Goal: Check status: Check status

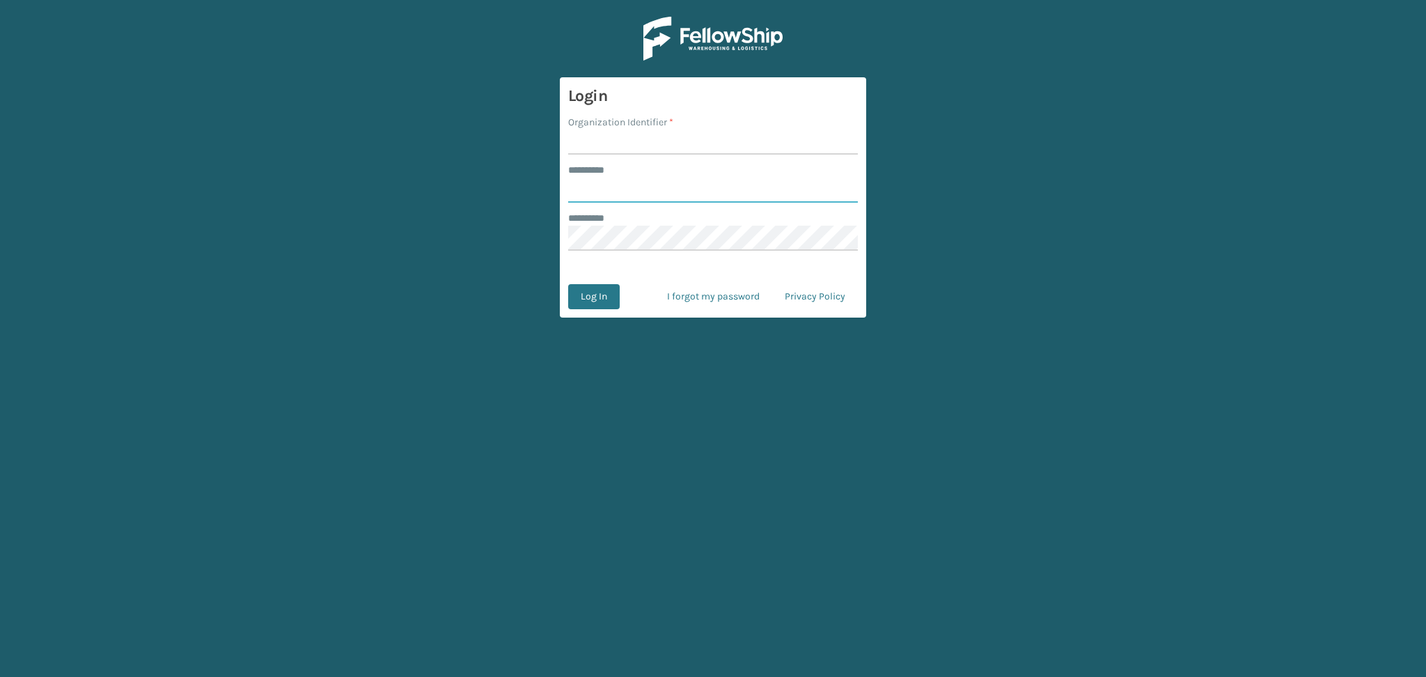
type input "******"
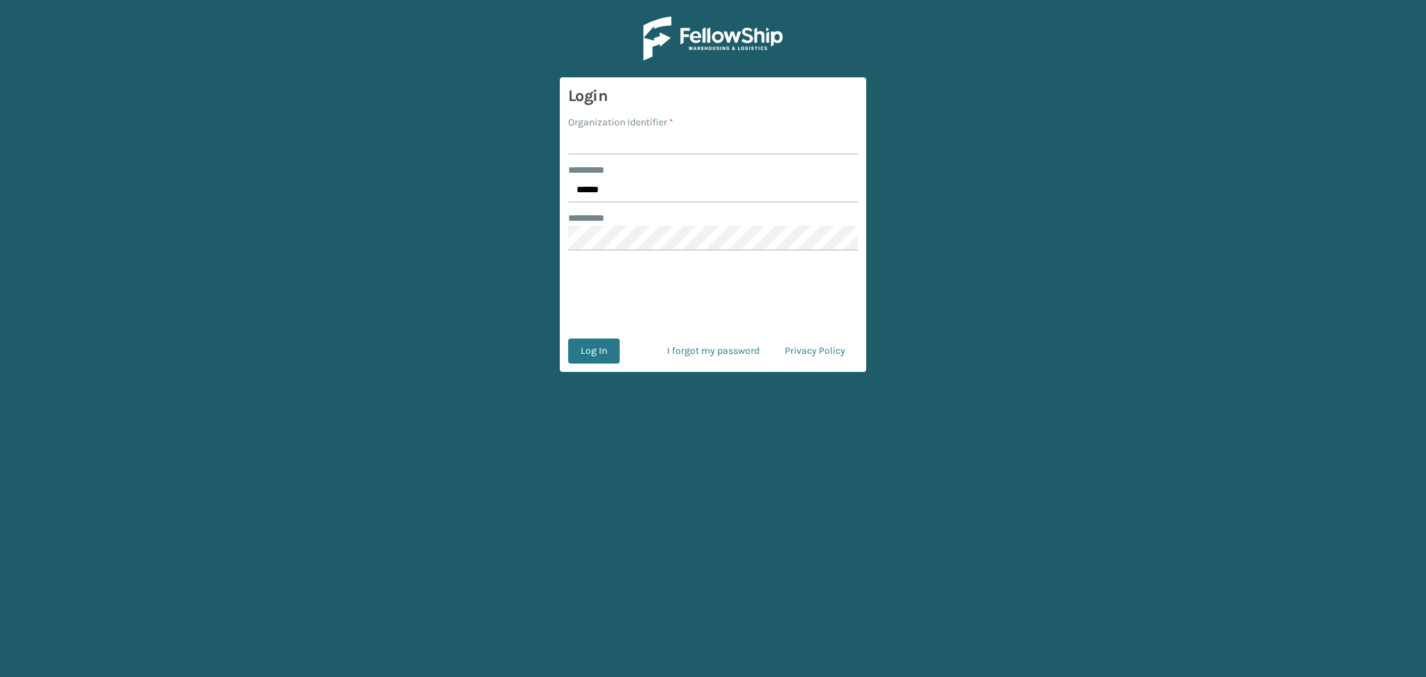
click at [615, 138] on input "Organization Identifier *" at bounding box center [713, 141] width 290 height 25
click at [616, 147] on input "Organization Identifier *" at bounding box center [713, 141] width 290 height 25
type input "LifeStyle"
click at [584, 346] on button "Log In" at bounding box center [594, 350] width 52 height 25
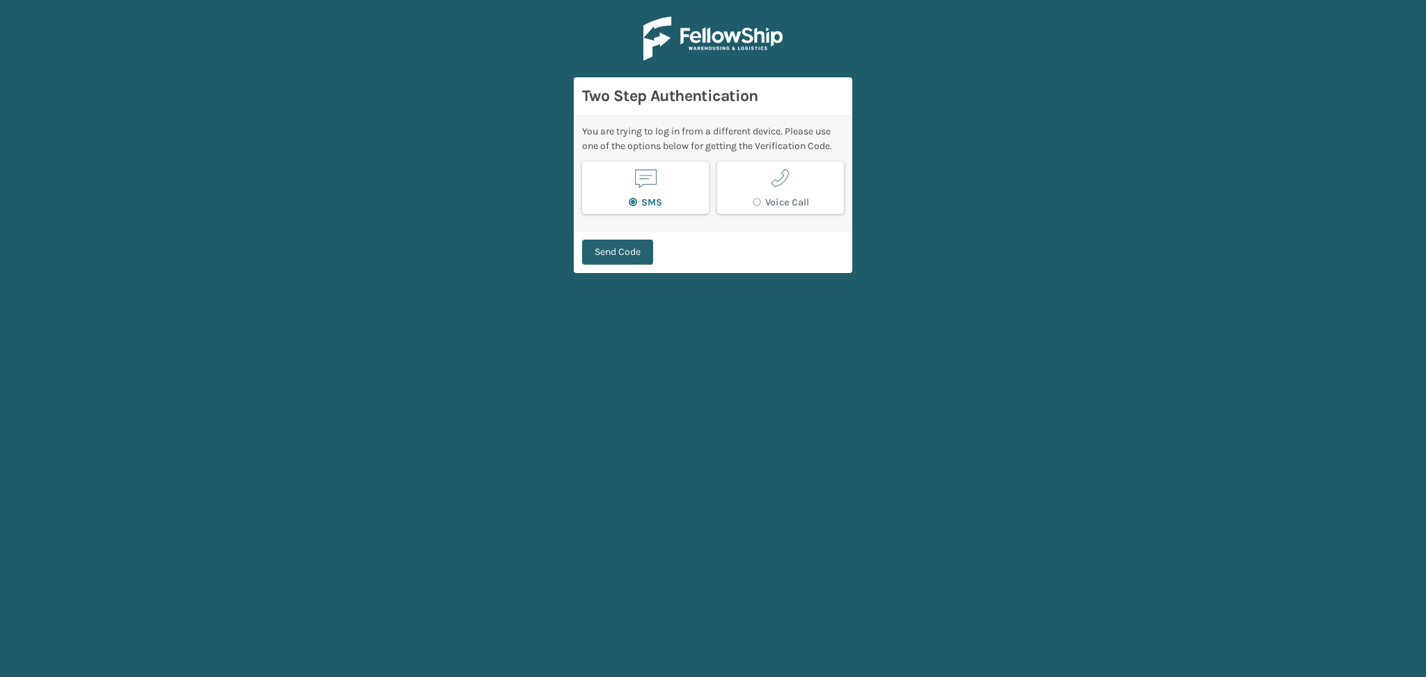
click at [629, 258] on button "Send Code" at bounding box center [617, 251] width 71 height 25
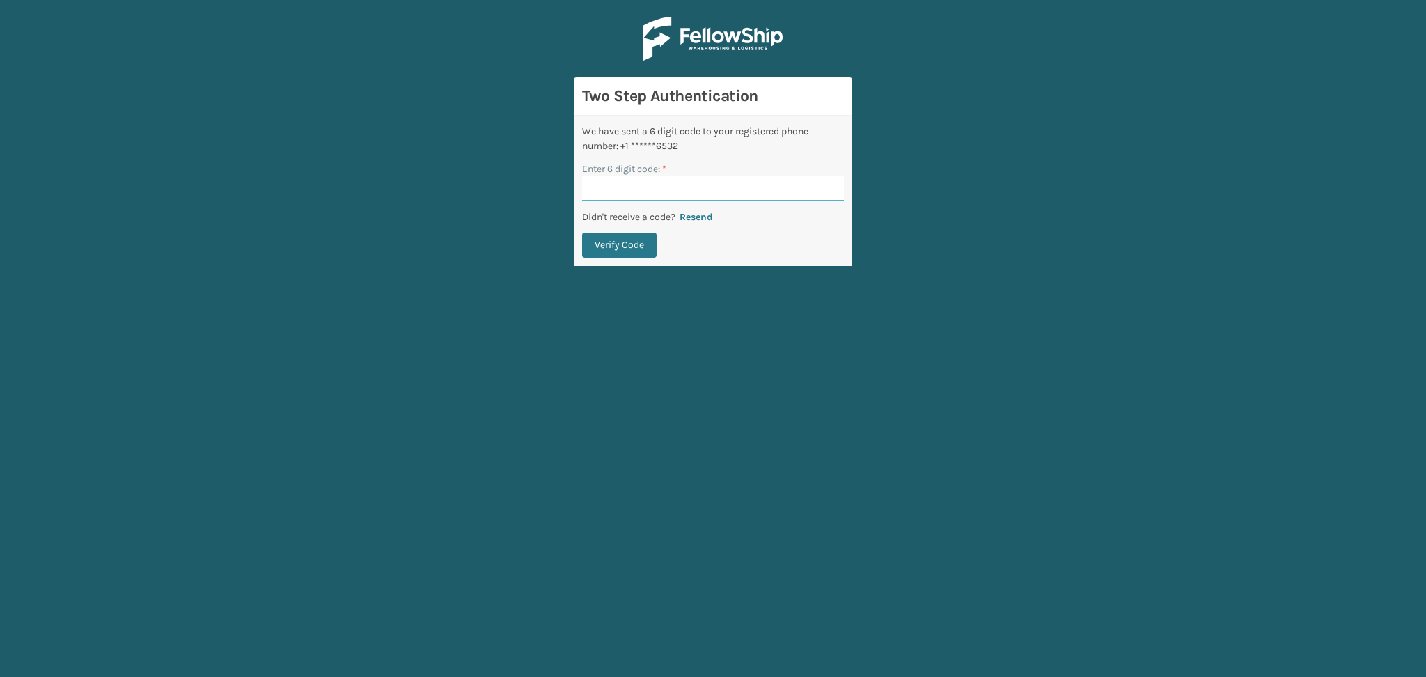
click at [628, 183] on input "Enter 6 digit code: *" at bounding box center [713, 188] width 262 height 25
paste input "554163"
type input "554163"
click at [627, 245] on button "Verify Code" at bounding box center [619, 245] width 74 height 25
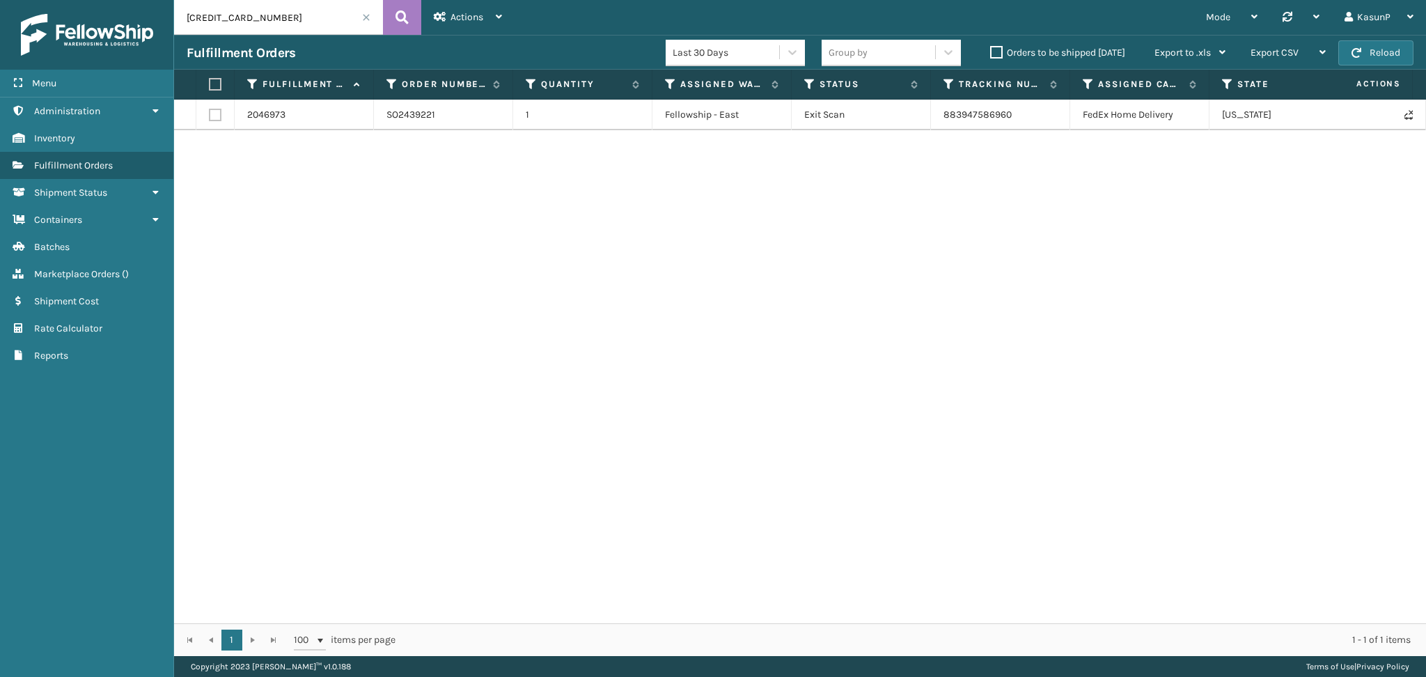
click at [248, 20] on input "[CREDIT_CARD_NUMBER]" at bounding box center [278, 17] width 209 height 35
paste input "SO2439974"
click at [407, 17] on icon at bounding box center [401, 17] width 13 height 21
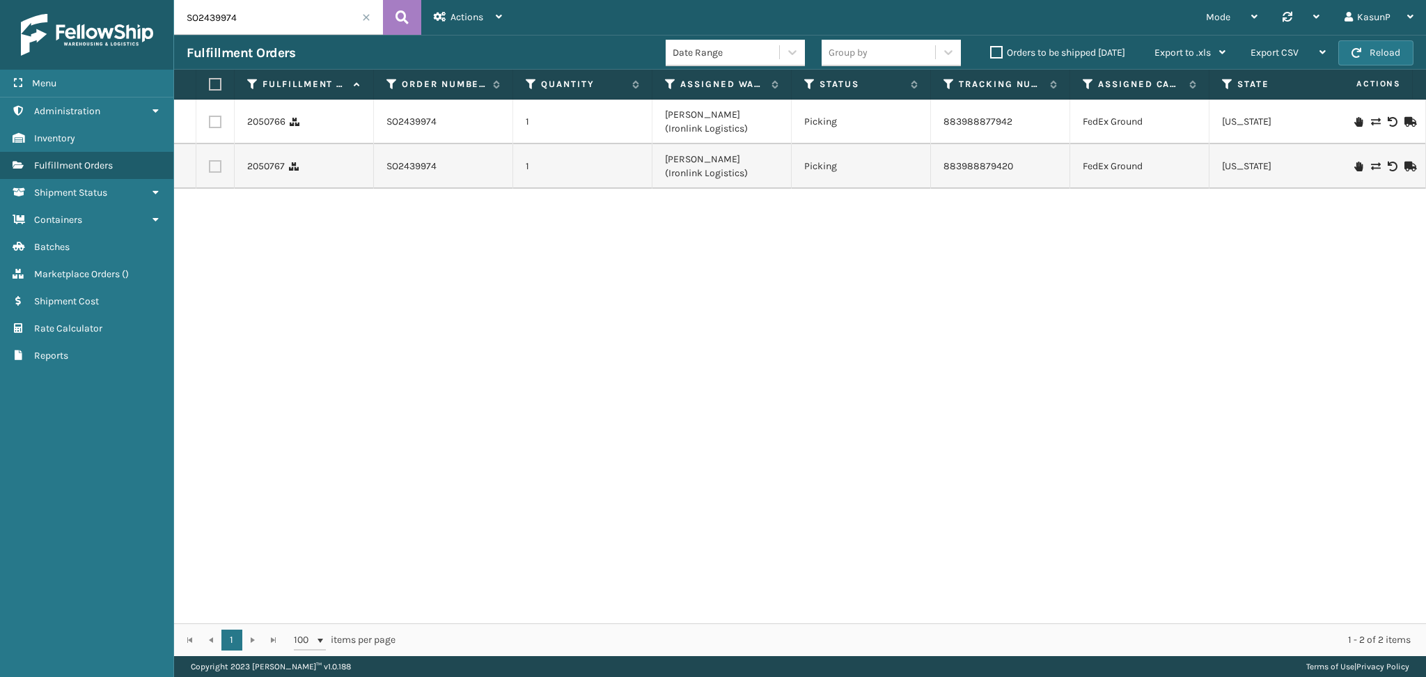
click at [210, 19] on input "SO2439974" at bounding box center [278, 17] width 209 height 35
paste input "40481"
type input "SO2440481"
click at [396, 20] on icon at bounding box center [401, 17] width 13 height 21
